Goal: Information Seeking & Learning: Find contact information

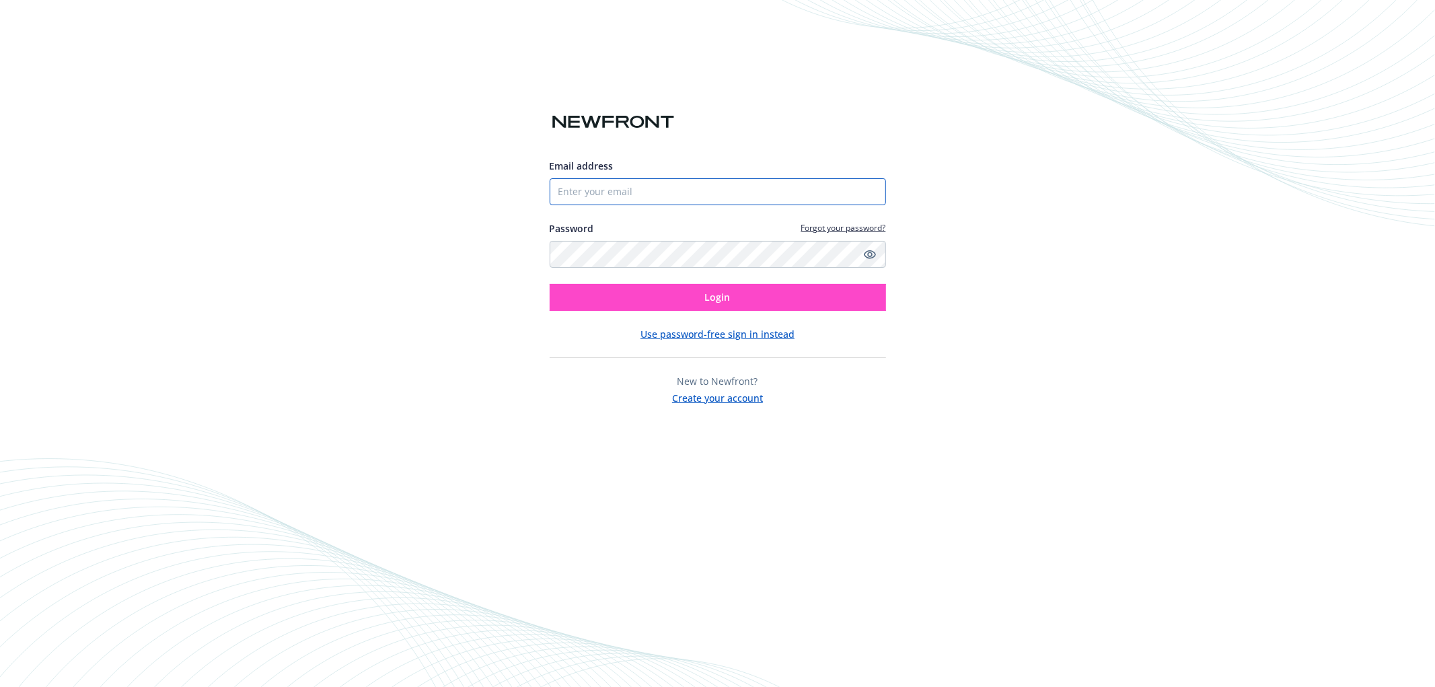
type input "[EMAIL_ADDRESS][DOMAIN_NAME]"
click at [752, 301] on button "Login" at bounding box center [718, 297] width 336 height 27
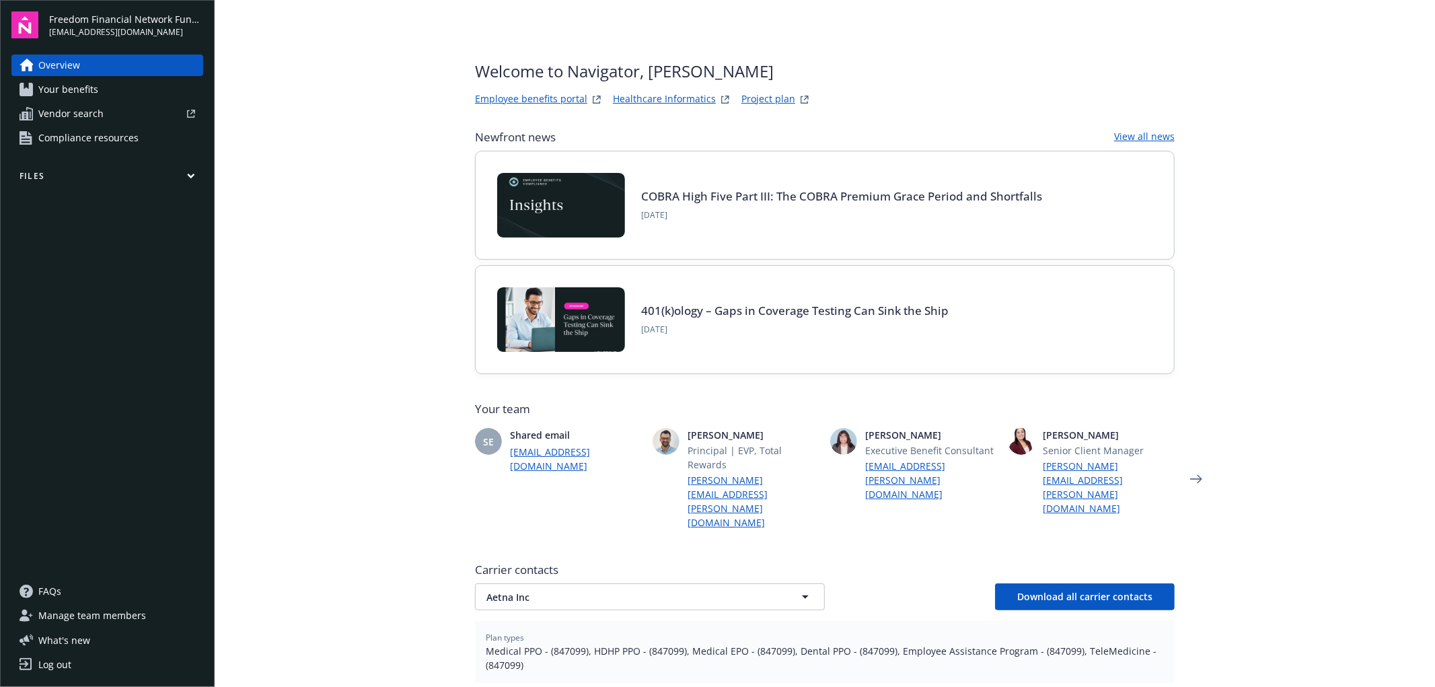
click at [522, 98] on link "Employee benefits portal" at bounding box center [531, 99] width 112 height 16
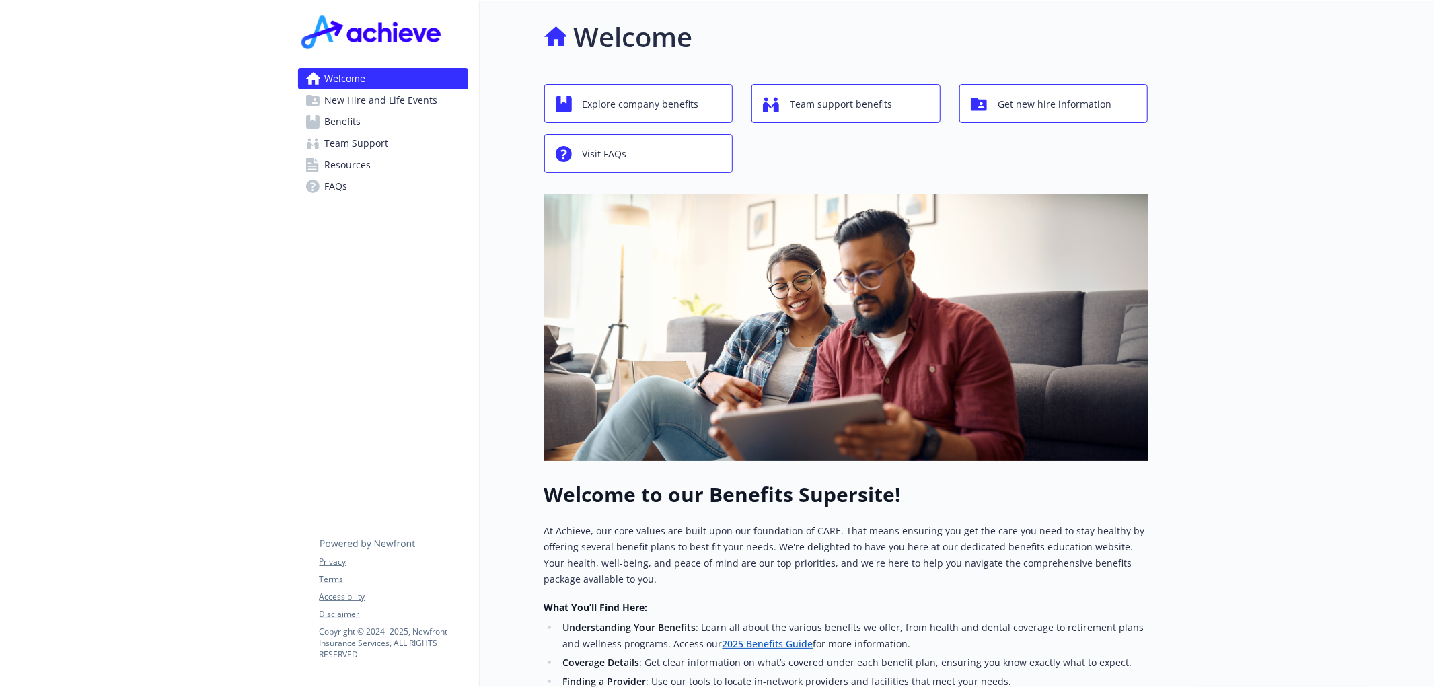
click at [373, 184] on link "FAQs" at bounding box center [383, 187] width 170 height 22
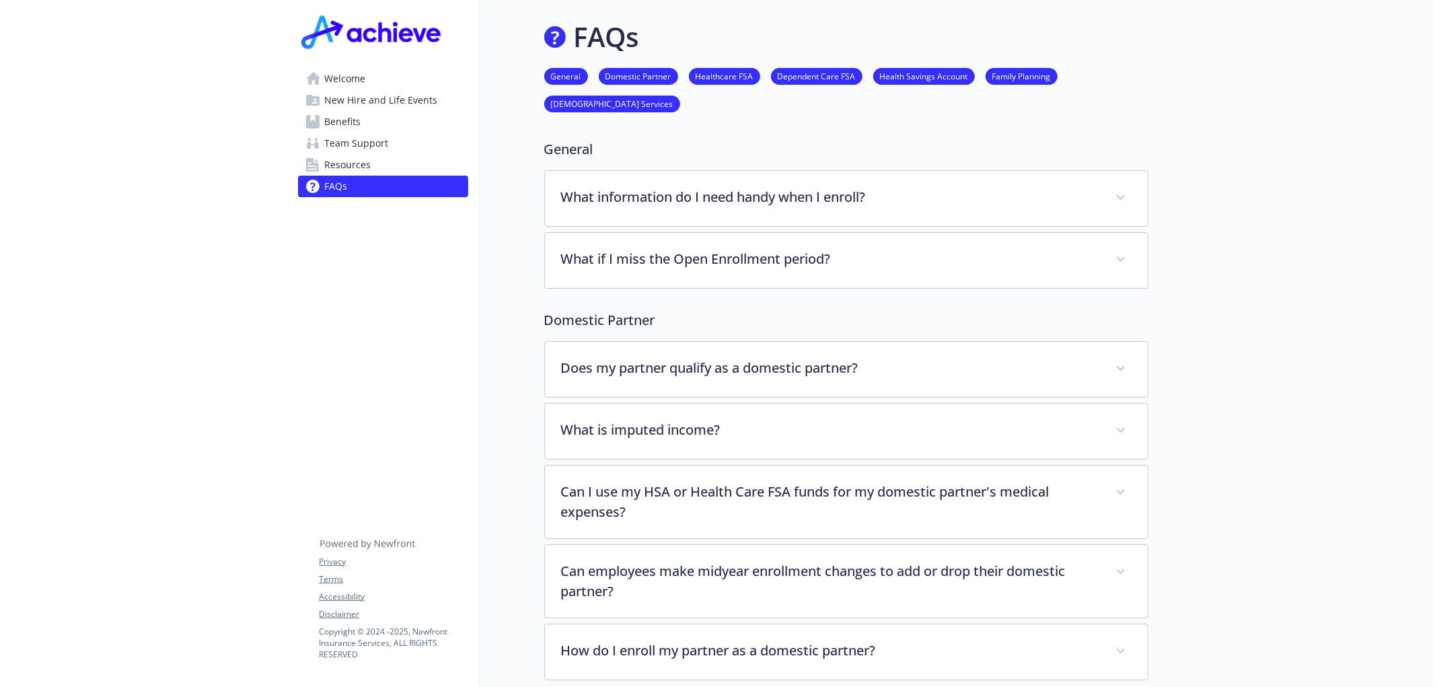
click at [379, 168] on link "Resources" at bounding box center [383, 165] width 170 height 22
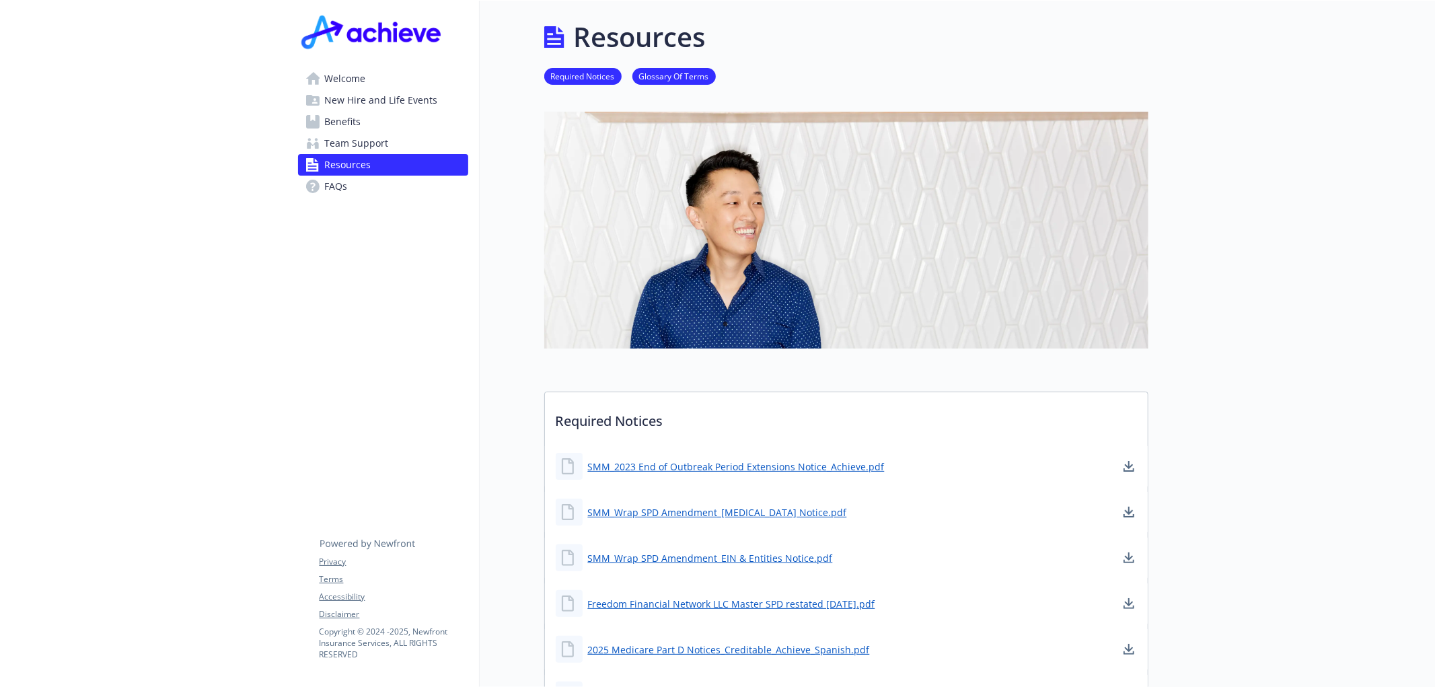
click at [375, 143] on span "Team Support" at bounding box center [357, 144] width 64 height 22
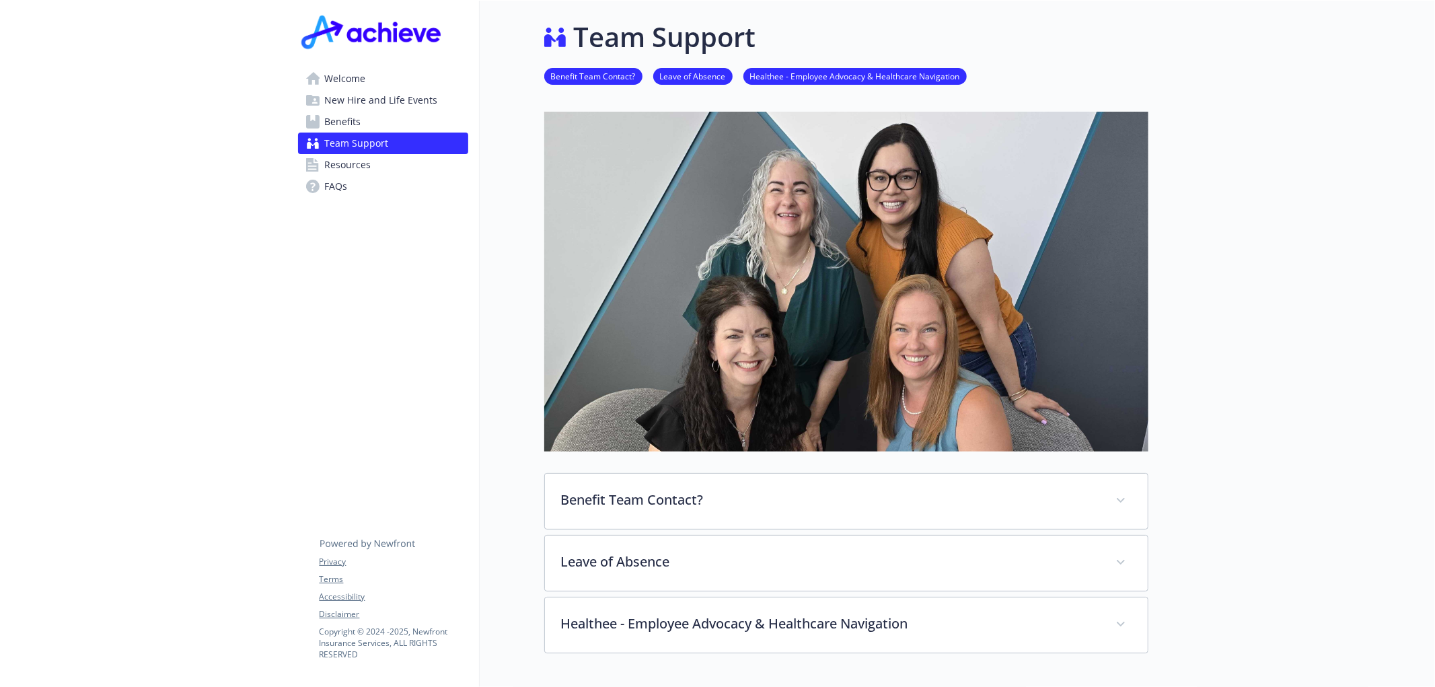
click at [838, 225] on img at bounding box center [846, 281] width 604 height 339
